Goal: Information Seeking & Learning: Learn about a topic

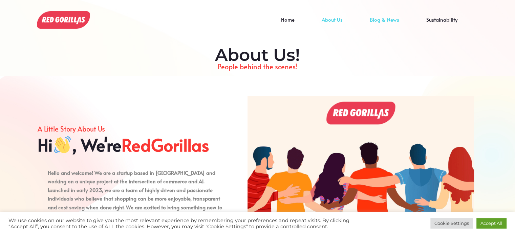
click at [391, 20] on link "Blog & News" at bounding box center [384, 25] width 57 height 10
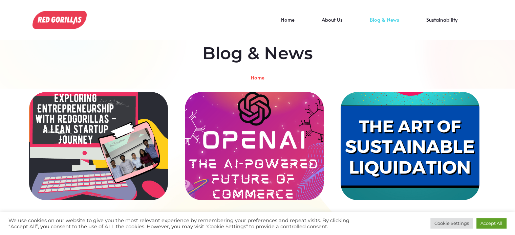
click at [142, 148] on div "Exploring Entrepreneurship with RedGorillas: A Lean Startup Journey" at bounding box center [98, 146] width 139 height 108
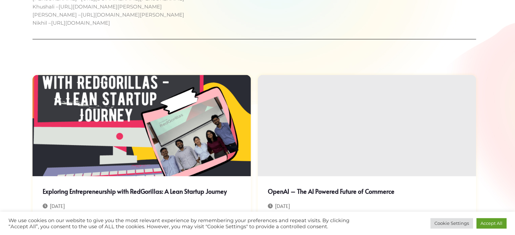
scroll to position [1287, 0]
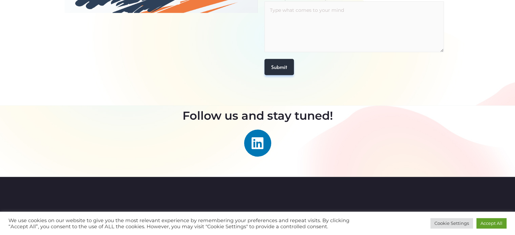
scroll to position [251, 0]
